Goal: Task Accomplishment & Management: Complete application form

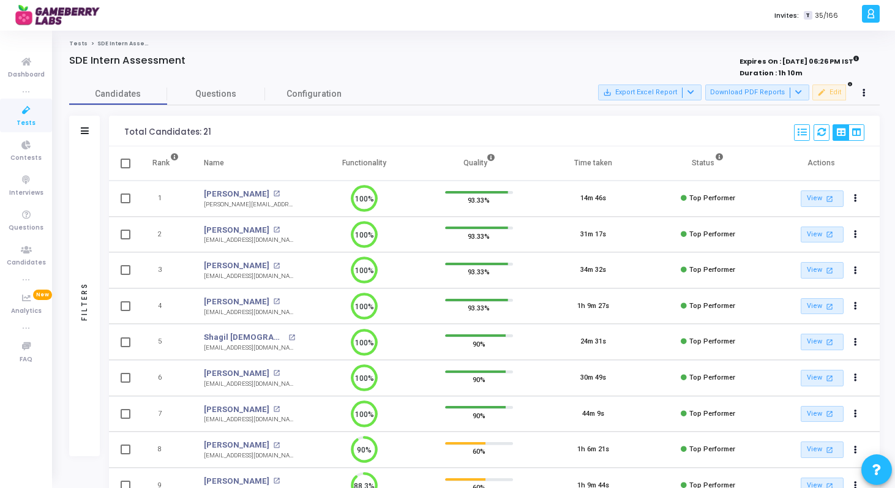
click at [15, 117] on icon at bounding box center [26, 110] width 26 height 15
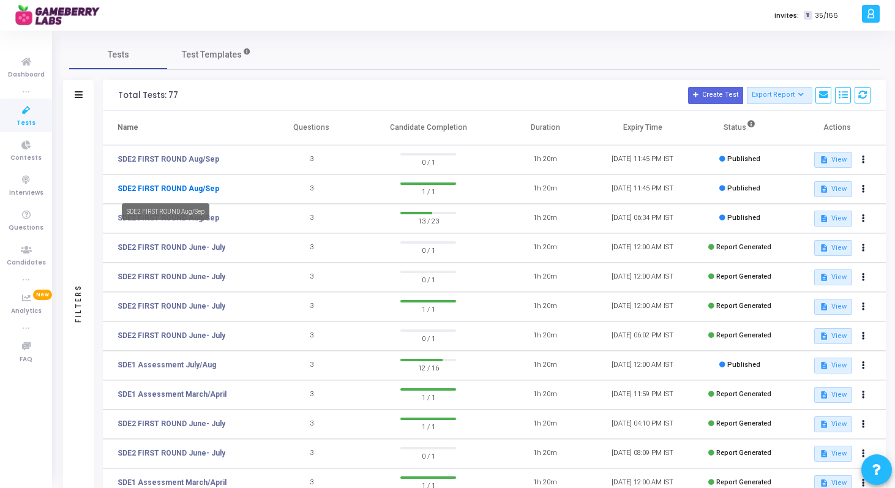
click at [186, 190] on link "SDE2 FIRST ROUND Aug/Sep" at bounding box center [169, 188] width 102 height 11
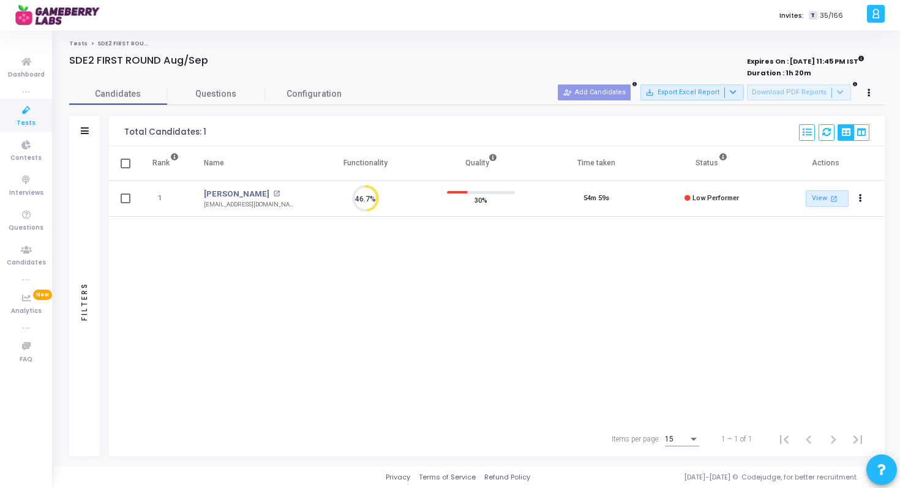
click at [30, 112] on icon at bounding box center [26, 110] width 26 height 15
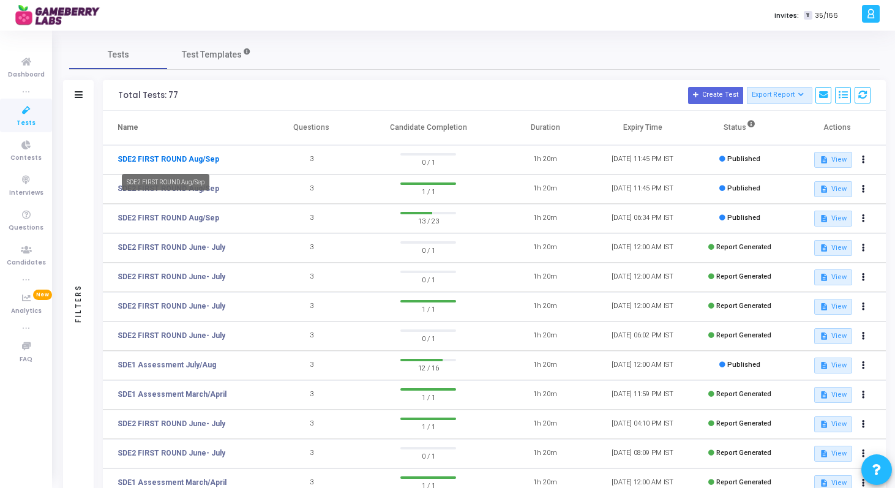
click at [165, 155] on link "SDE2 FIRST ROUND Aug/Sep" at bounding box center [169, 159] width 102 height 11
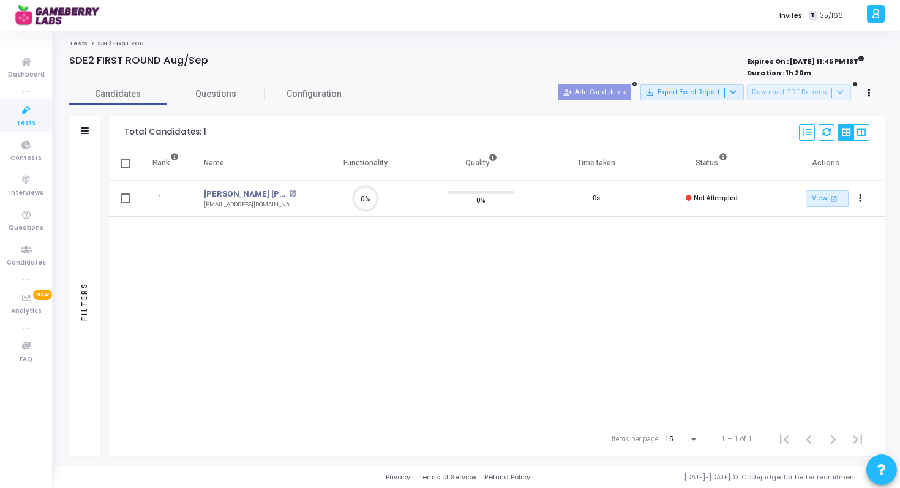
click at [29, 111] on icon at bounding box center [26, 110] width 26 height 15
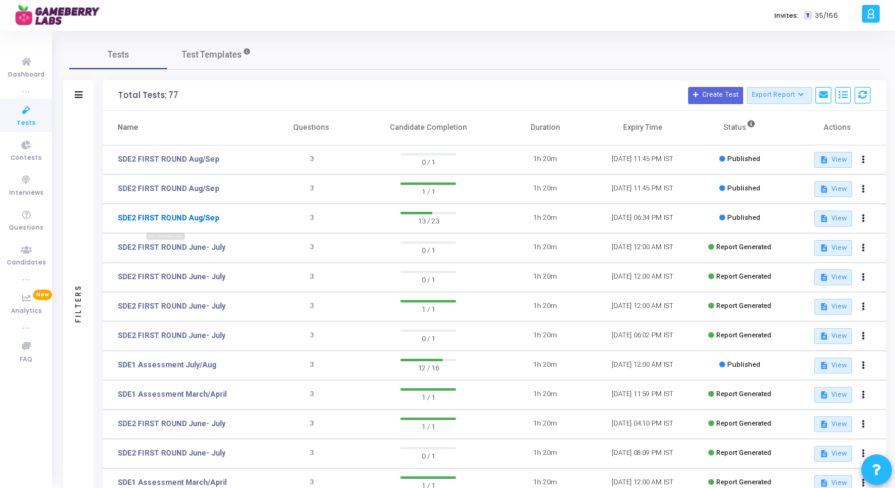
click at [193, 215] on link "SDE2 FIRST ROUND Aug/Sep" at bounding box center [169, 217] width 102 height 11
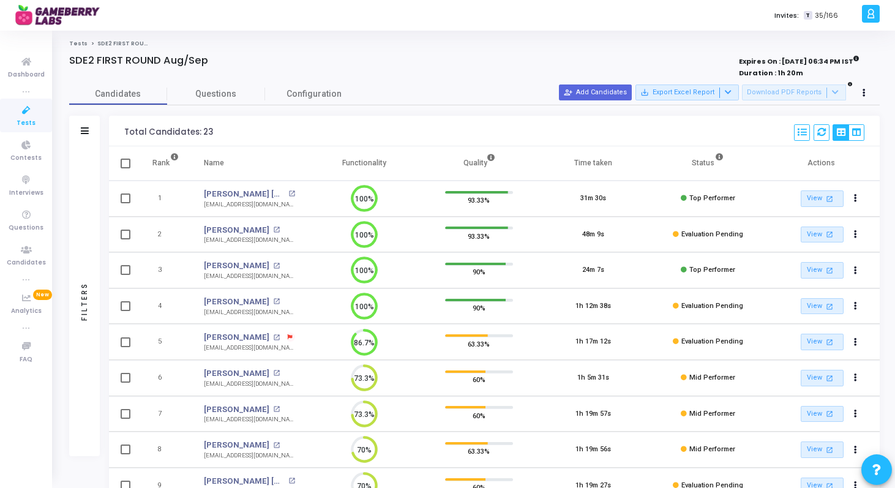
click at [26, 96] on li "true" at bounding box center [26, 91] width 52 height 12
click at [226, 345] on div "[EMAIL_ADDRESS][DOMAIN_NAME]" at bounding box center [249, 347] width 91 height 9
copy tr "[EMAIL_ADDRESS][DOMAIN_NAME] 86.7%"
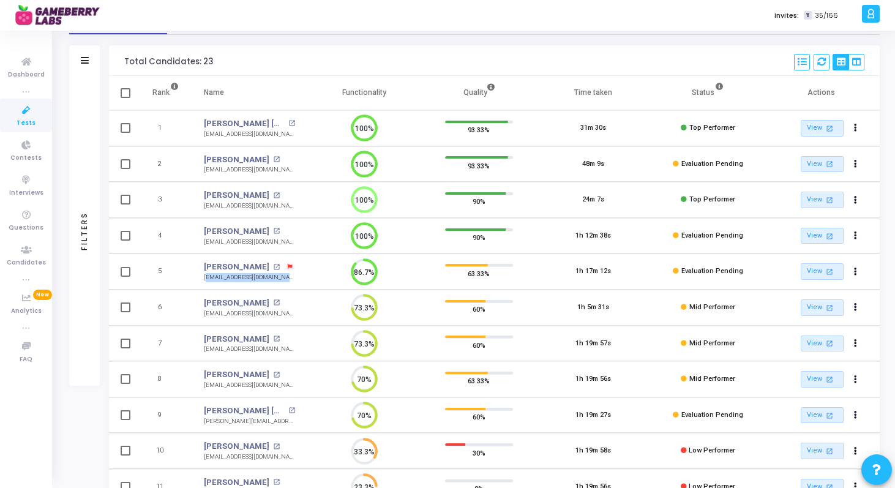
scroll to position [71, 0]
click at [90, 440] on div "Filters Filters Candidate Name/Email search Candidate Status Invite Sent Read I…" at bounding box center [474, 363] width 810 height 637
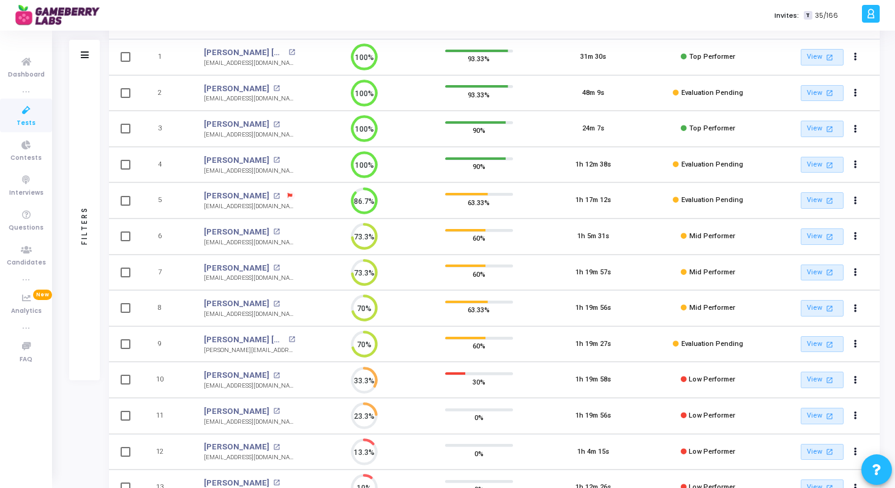
scroll to position [143, 0]
click at [249, 275] on div "[EMAIL_ADDRESS][DOMAIN_NAME]" at bounding box center [249, 276] width 91 height 9
copy tr "[EMAIL_ADDRESS][DOMAIN_NAME] 73.3%"
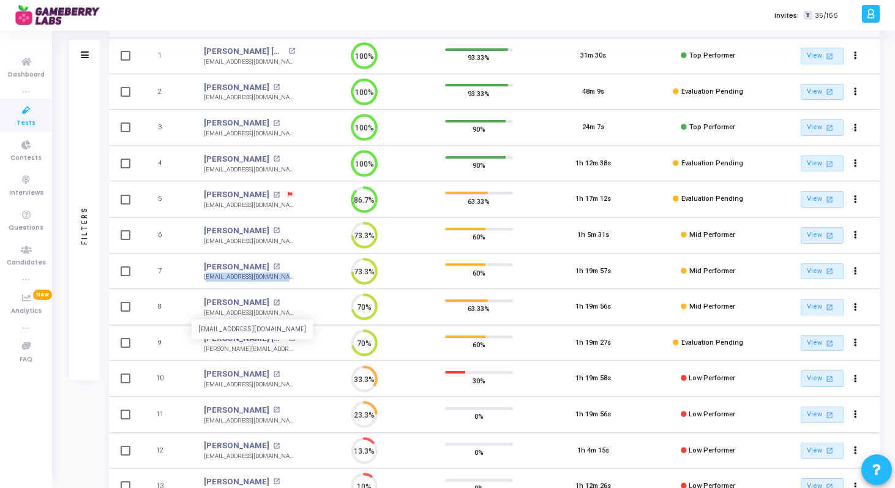
click at [237, 313] on div "[EMAIL_ADDRESS][DOMAIN_NAME]" at bounding box center [249, 313] width 91 height 9
copy tr "[EMAIL_ADDRESS][DOMAIN_NAME] 70%"
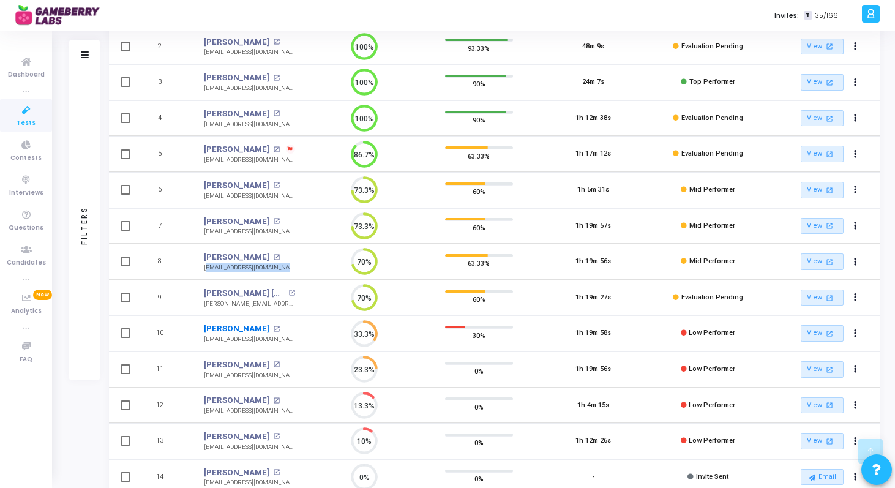
scroll to position [191, 0]
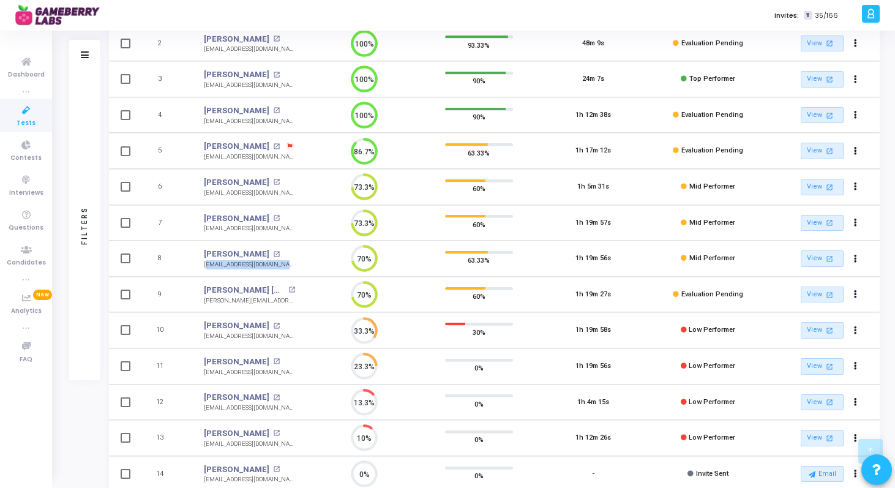
click at [247, 300] on div "[PERSON_NAME][EMAIL_ADDRESS][PERSON_NAME][DOMAIN_NAME]" at bounding box center [249, 300] width 91 height 9
copy tr "[PERSON_NAME][EMAIL_ADDRESS][PERSON_NAME][DOMAIN_NAME] 70%"
click at [90, 407] on div "Filters Filters Candidate Name/Email search Candidate Status Invite Sent Read I…" at bounding box center [474, 243] width 810 height 637
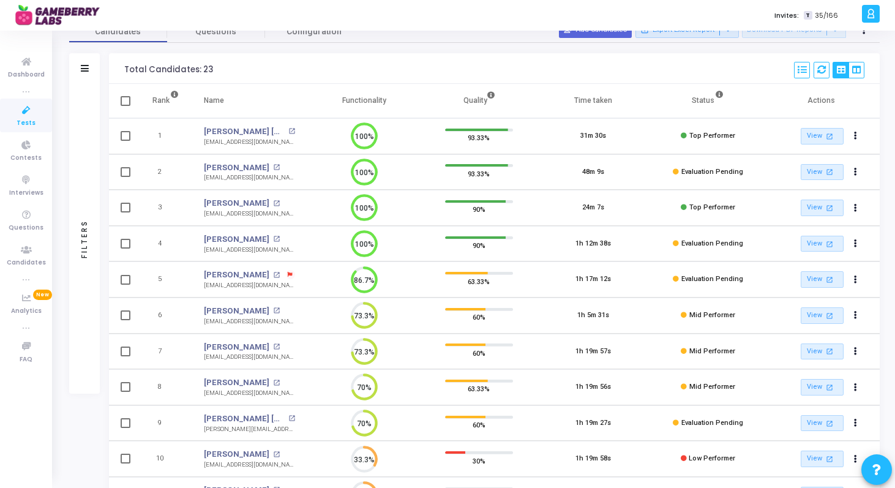
scroll to position [0, 0]
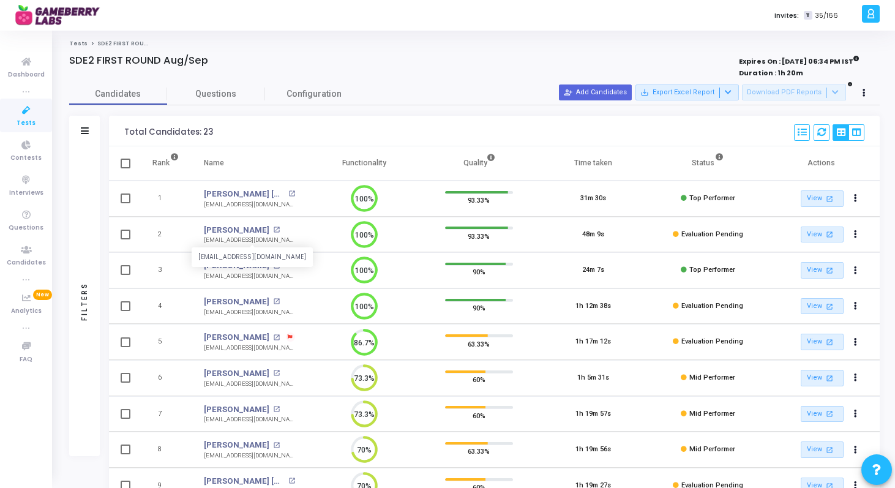
click at [250, 242] on div "[EMAIL_ADDRESS][DOMAIN_NAME]" at bounding box center [249, 240] width 91 height 9
click at [61, 426] on div "Tests SDE2 FIRST ROUND Aug/Sep SDE2 FIRST ROUND Aug/Sep Expires On : [DATE] 06:…" at bounding box center [474, 396] width 841 height 713
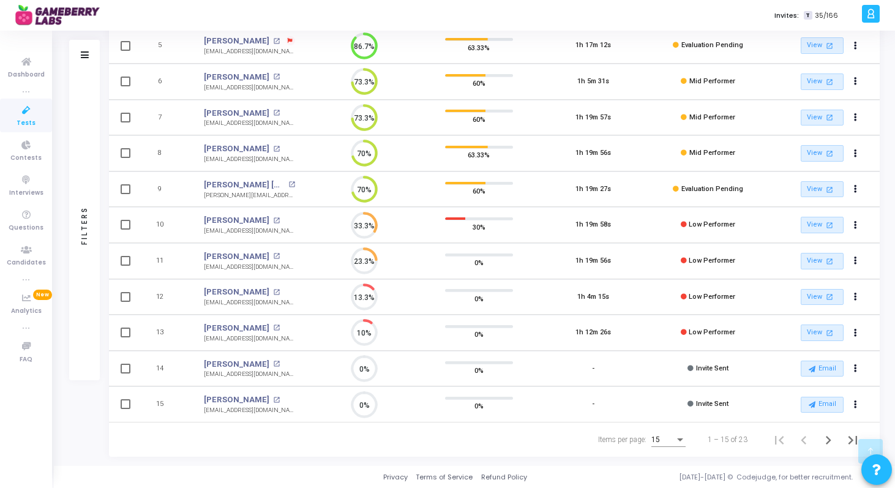
scroll to position [293, 0]
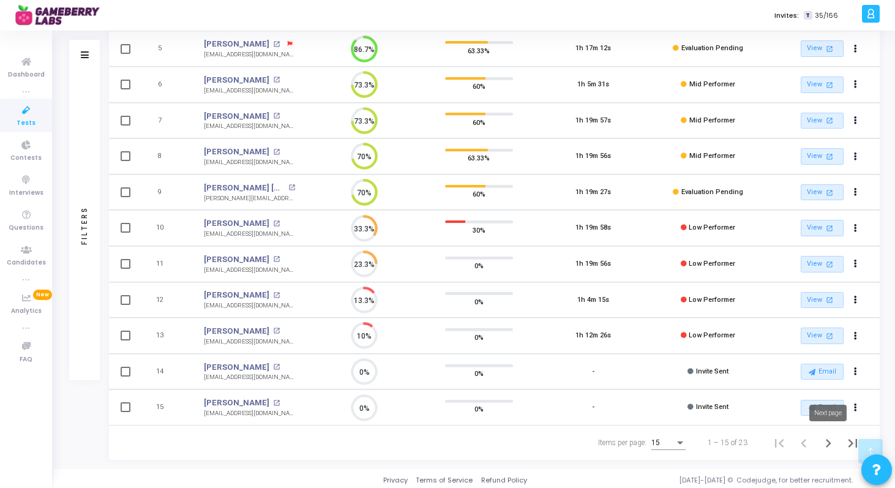
click at [829, 442] on icon "Next page" at bounding box center [829, 443] width 6 height 9
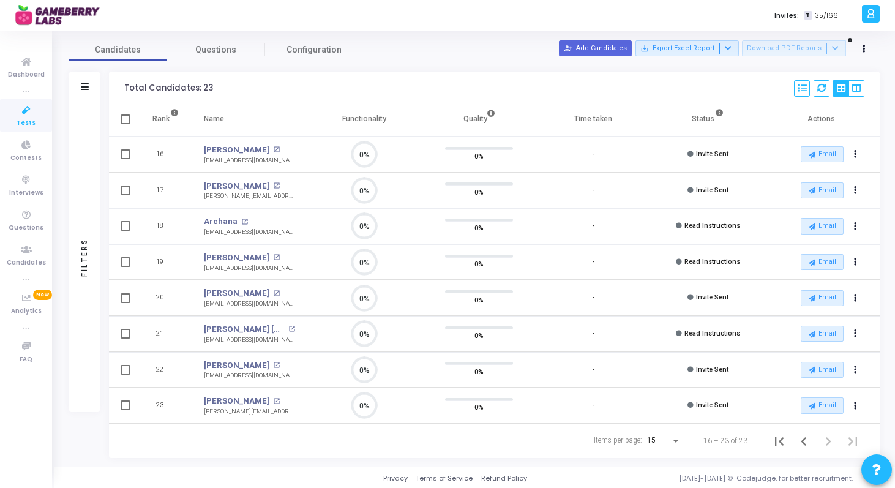
scroll to position [45, 0]
click at [802, 438] on icon "Previous page" at bounding box center [804, 440] width 6 height 9
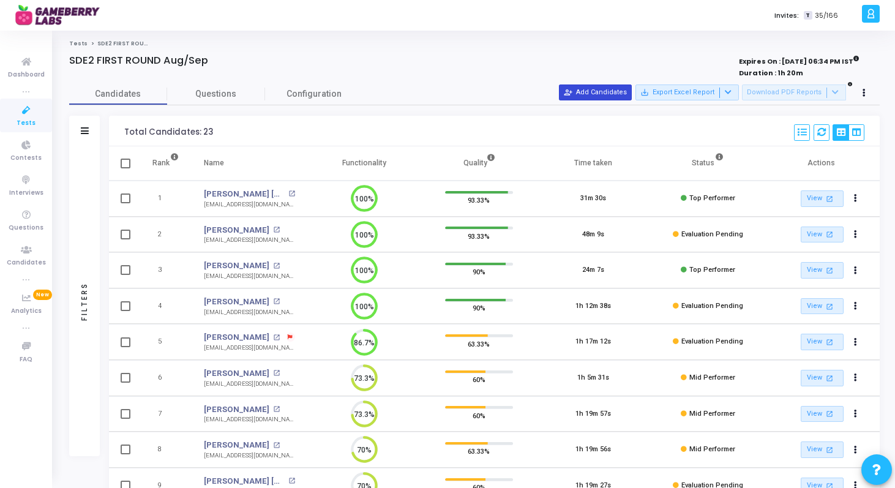
click at [613, 89] on button "person_add_alt Add Candidates" at bounding box center [595, 92] width 73 height 16
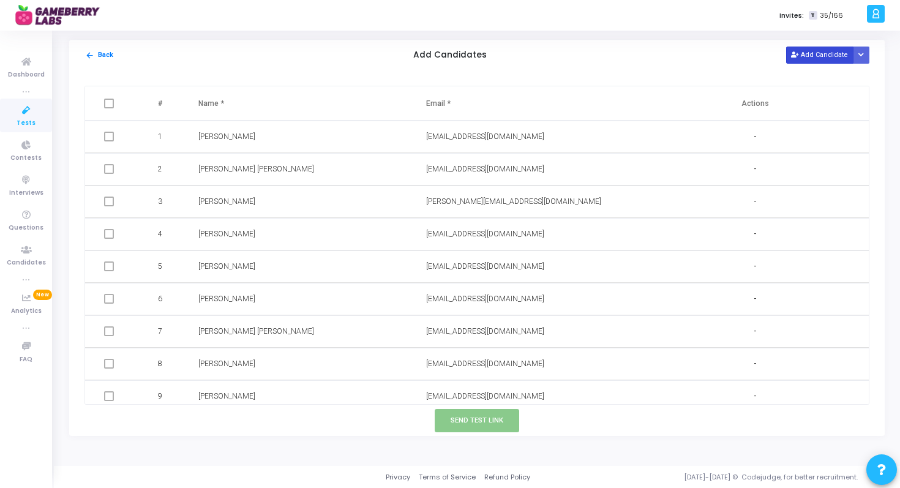
click at [805, 53] on button "Add Candidate" at bounding box center [819, 55] width 67 height 17
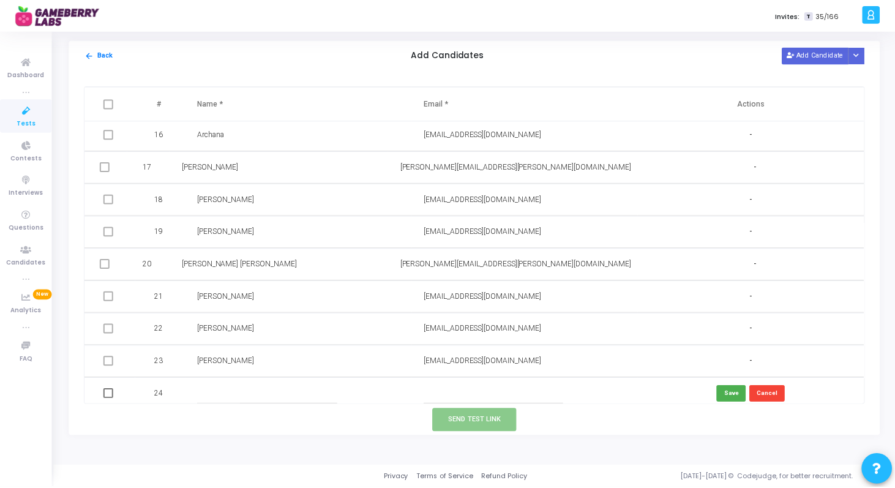
scroll to position [495, 0]
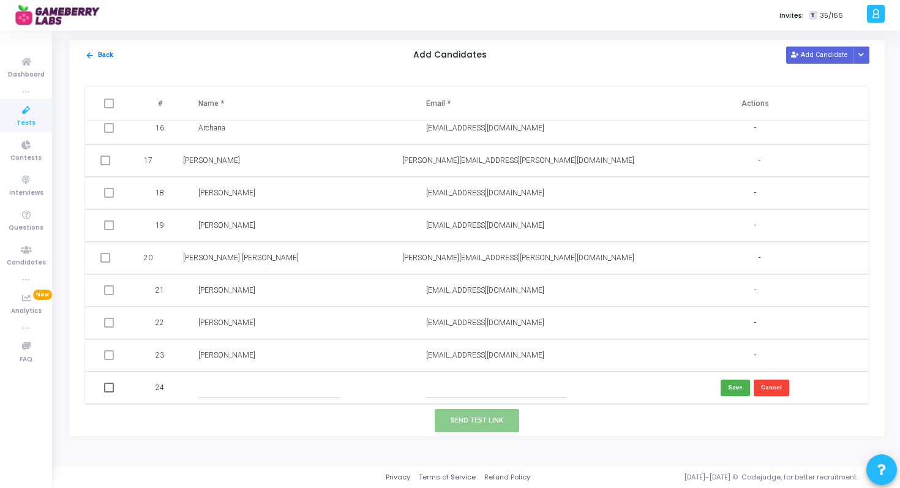
click at [210, 386] on input "text" at bounding box center [268, 388] width 140 height 20
paste input "[PERSON_NAME]"
type input "[PERSON_NAME]"
click at [477, 384] on input "text" at bounding box center [496, 388] width 140 height 20
paste input "[EMAIL_ADDRESS][DOMAIN_NAME]"
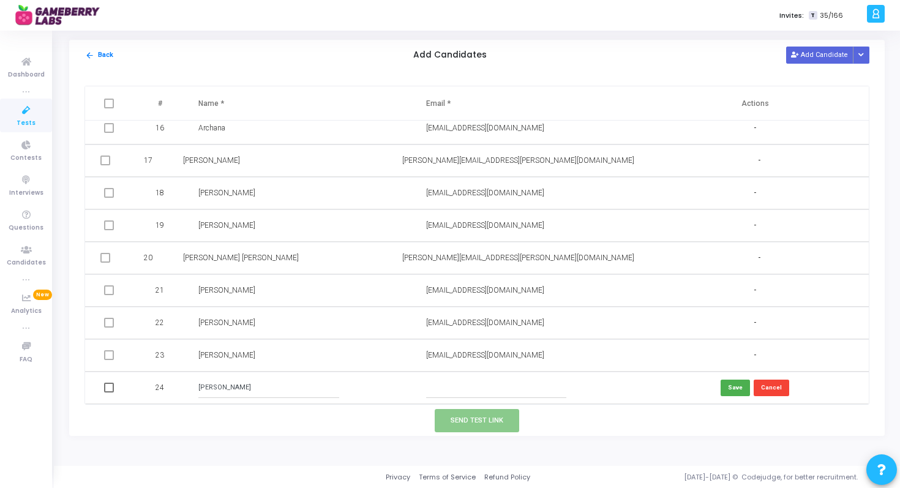
type input "[EMAIL_ADDRESS][DOMAIN_NAME]"
click at [723, 389] on button "Save" at bounding box center [734, 388] width 29 height 17
click at [105, 389] on span at bounding box center [109, 388] width 10 height 10
click at [108, 392] on input "checkbox" at bounding box center [108, 392] width 1 height 1
checkbox input "true"
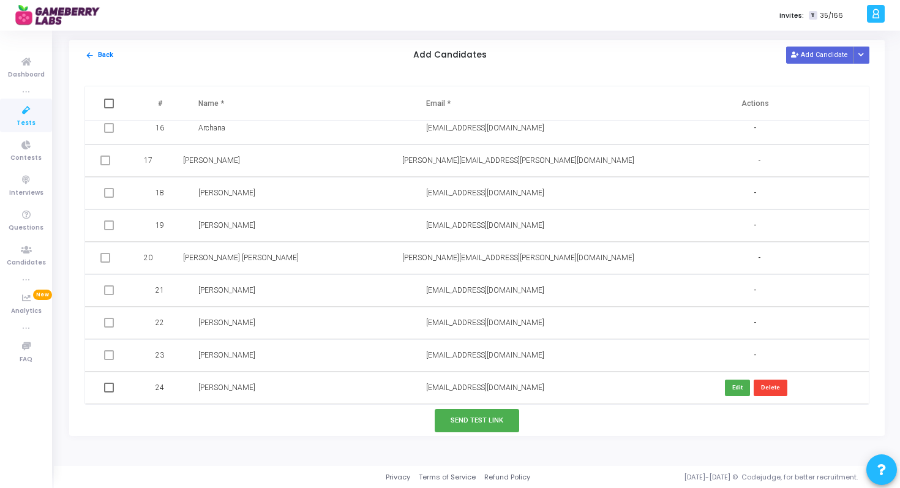
checkbox input "true"
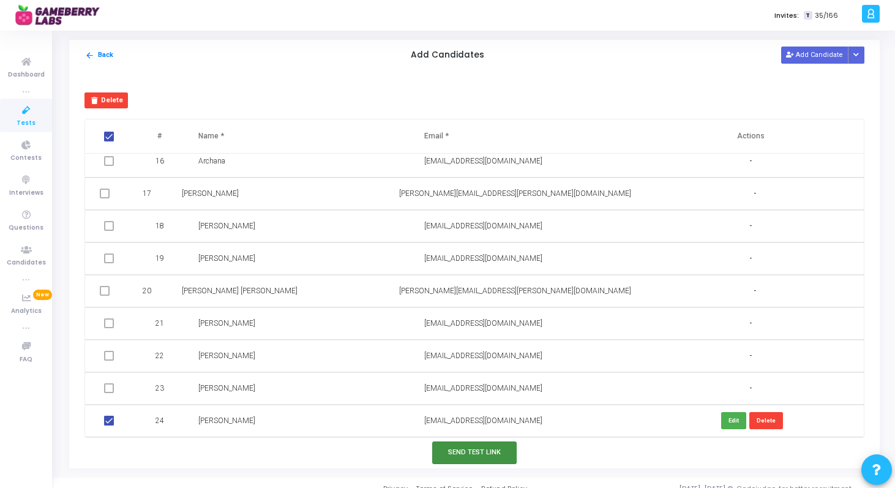
click at [454, 457] on button "Send Test Link" at bounding box center [474, 452] width 84 height 23
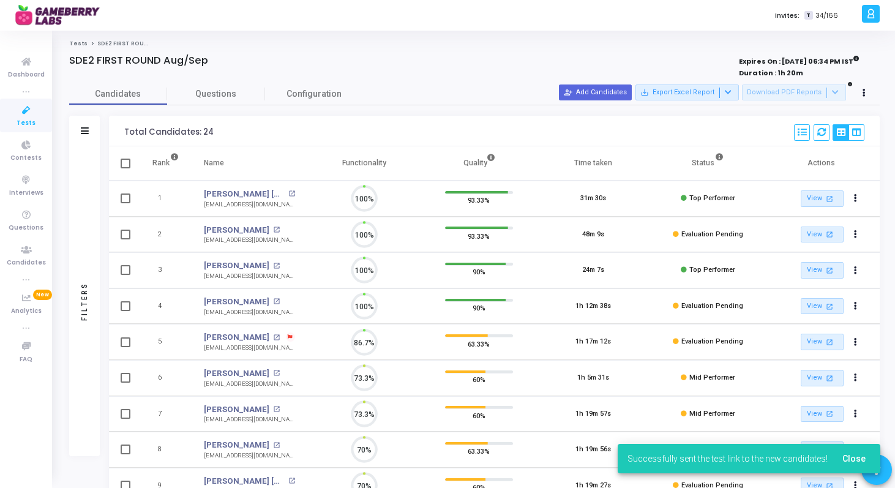
scroll to position [6, 6]
